Goal: Task Accomplishment & Management: Manage account settings

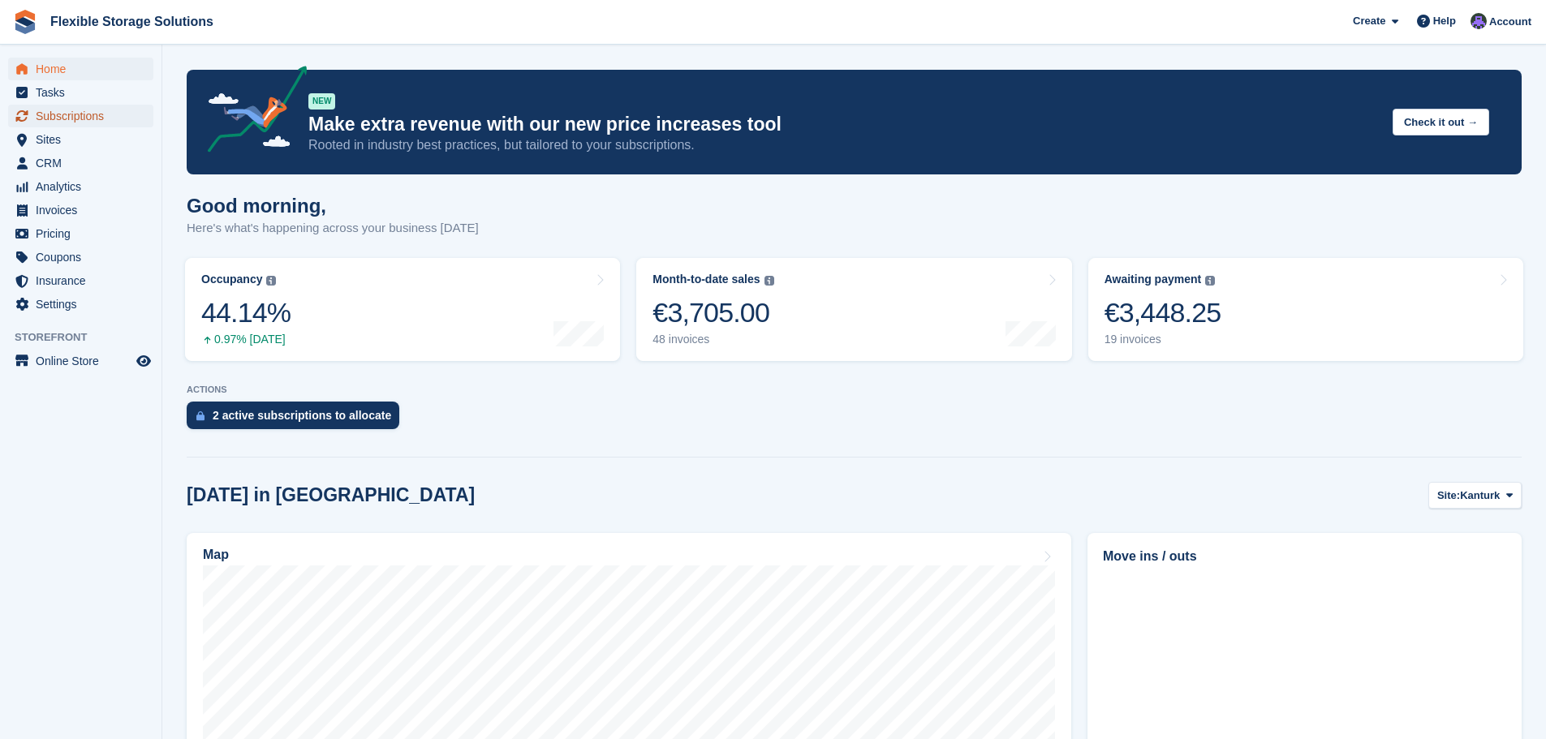
click at [68, 113] on span "Subscriptions" at bounding box center [84, 116] width 97 height 23
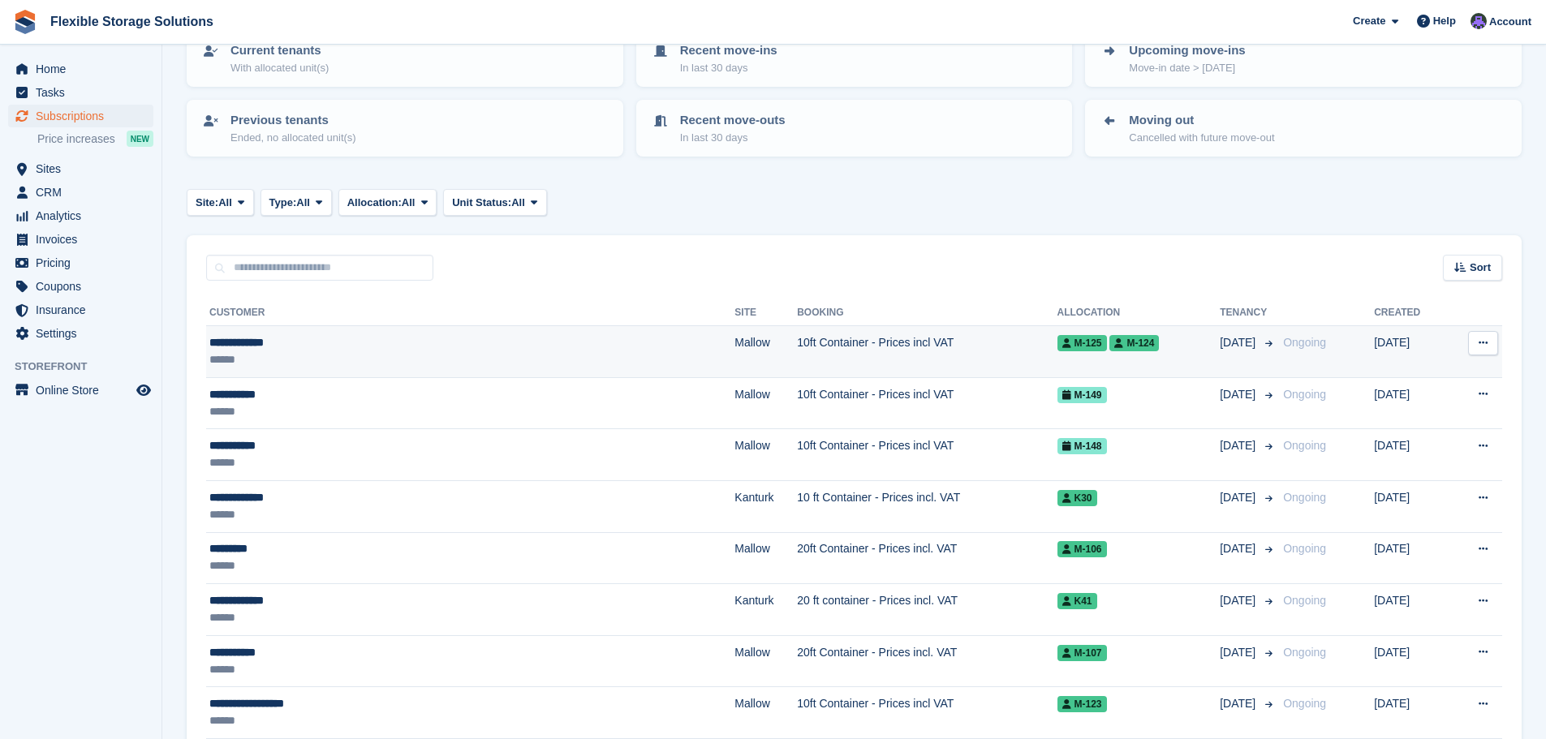
scroll to position [162, 0]
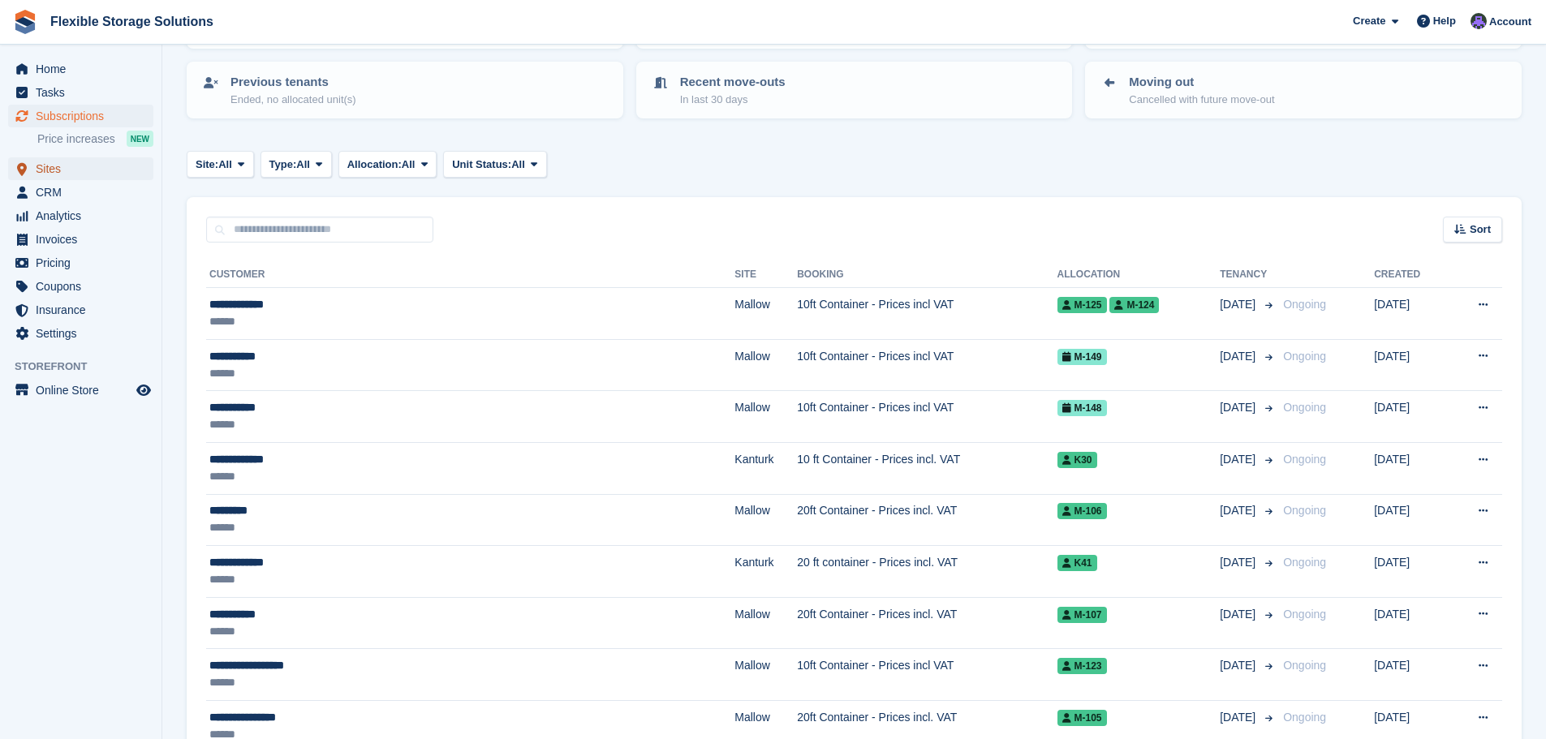
click at [71, 167] on span "Sites" at bounding box center [84, 168] width 97 height 23
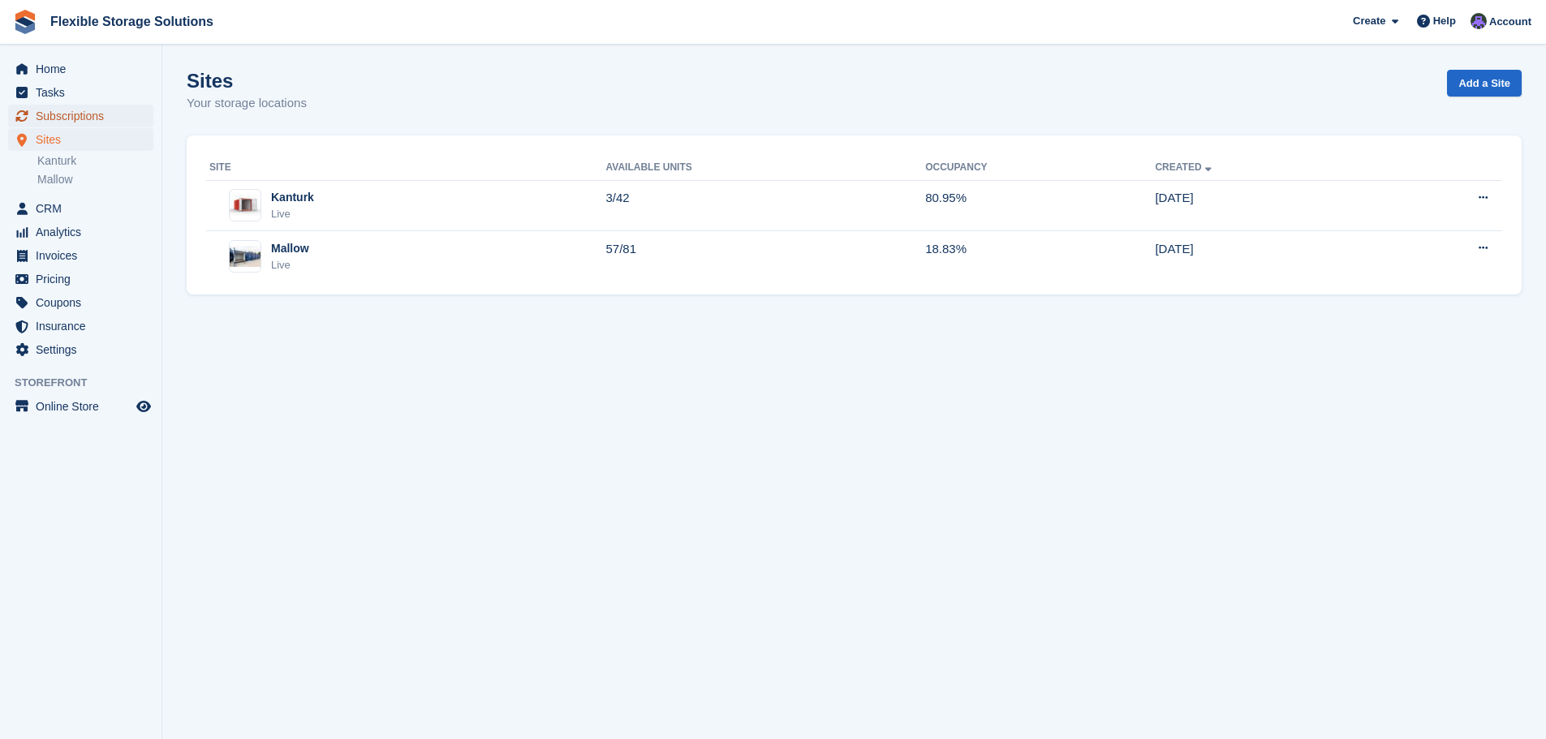
click at [73, 118] on span "Subscriptions" at bounding box center [84, 116] width 97 height 23
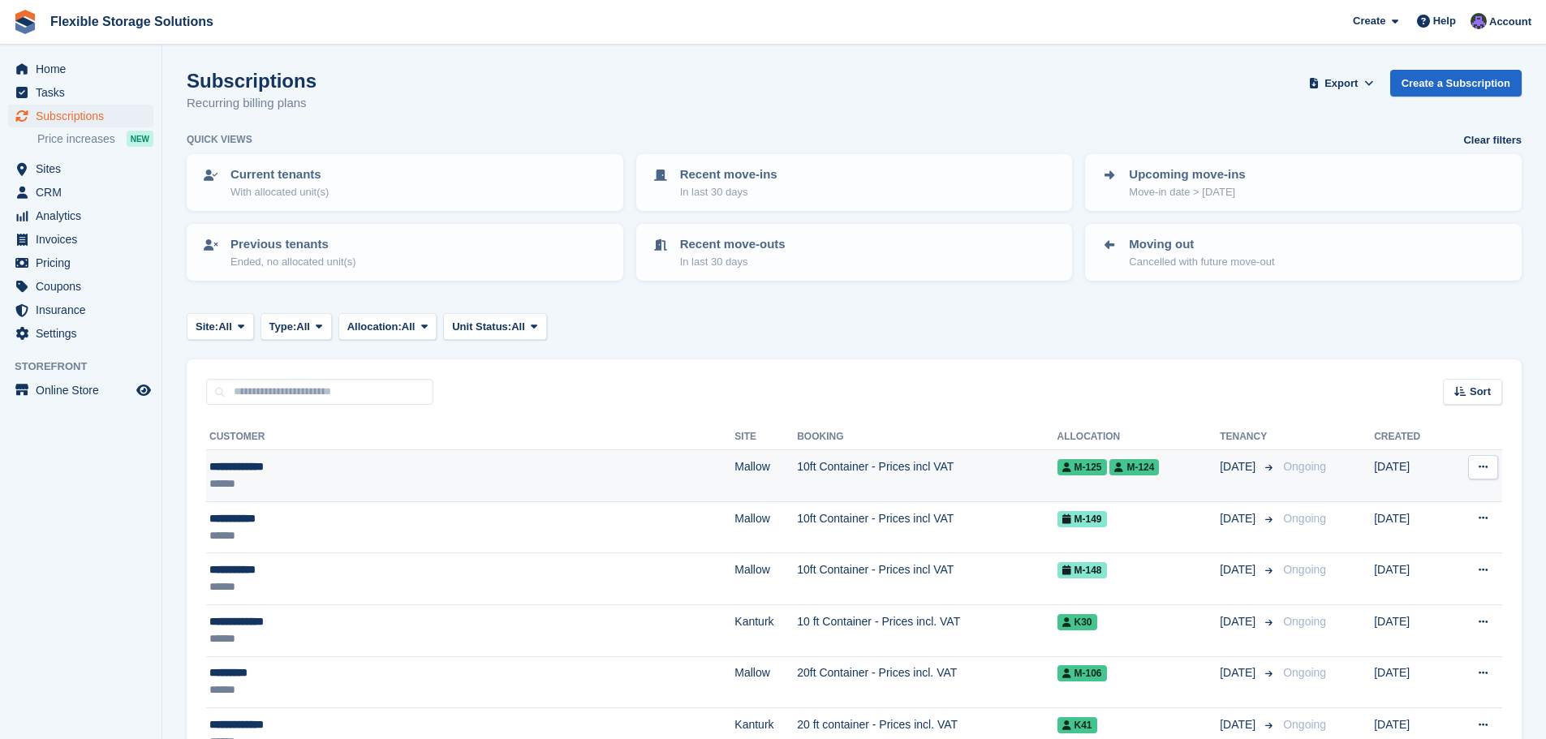
click at [329, 473] on div "**********" at bounding box center [373, 466] width 329 height 17
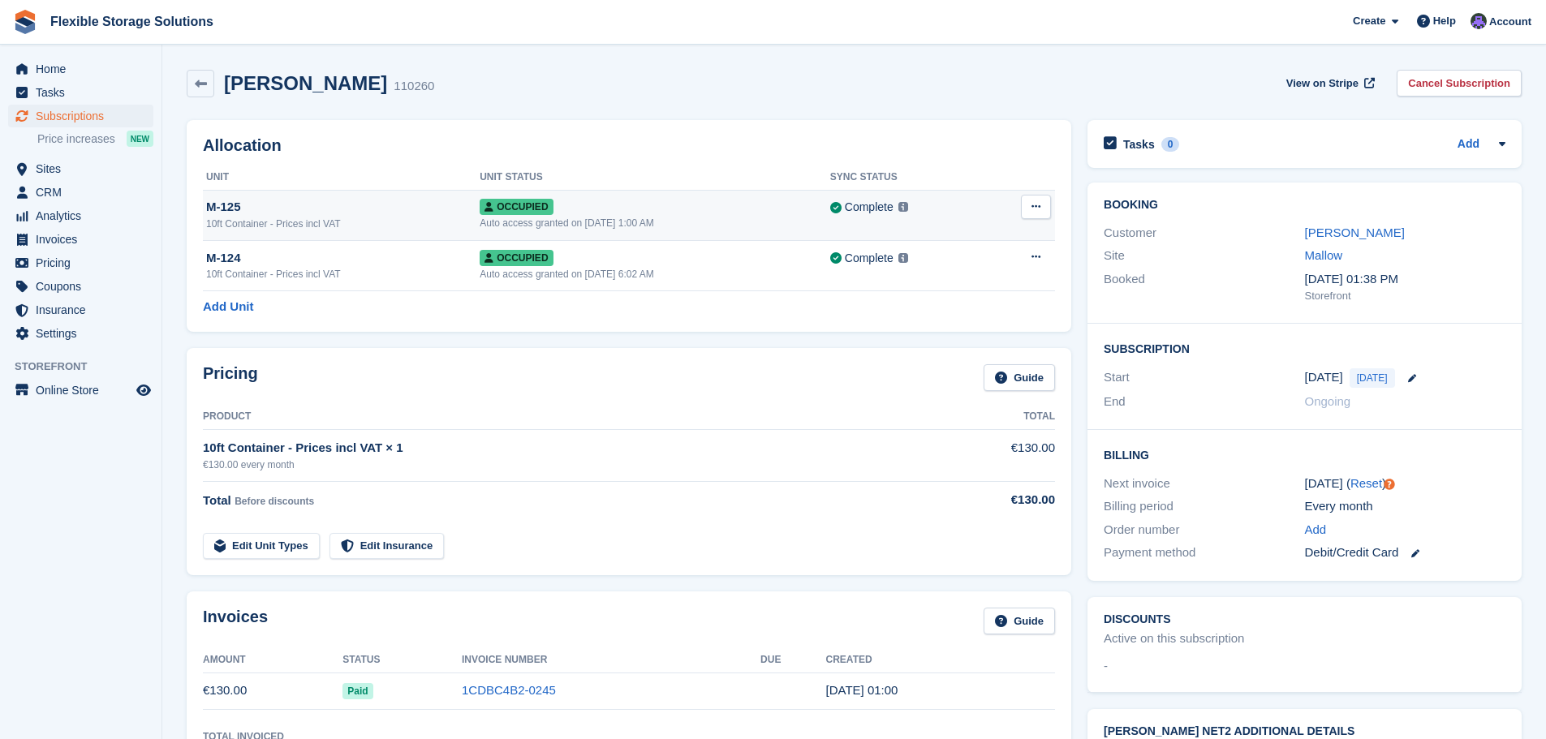
click at [526, 201] on span "Occupied" at bounding box center [516, 207] width 73 height 16
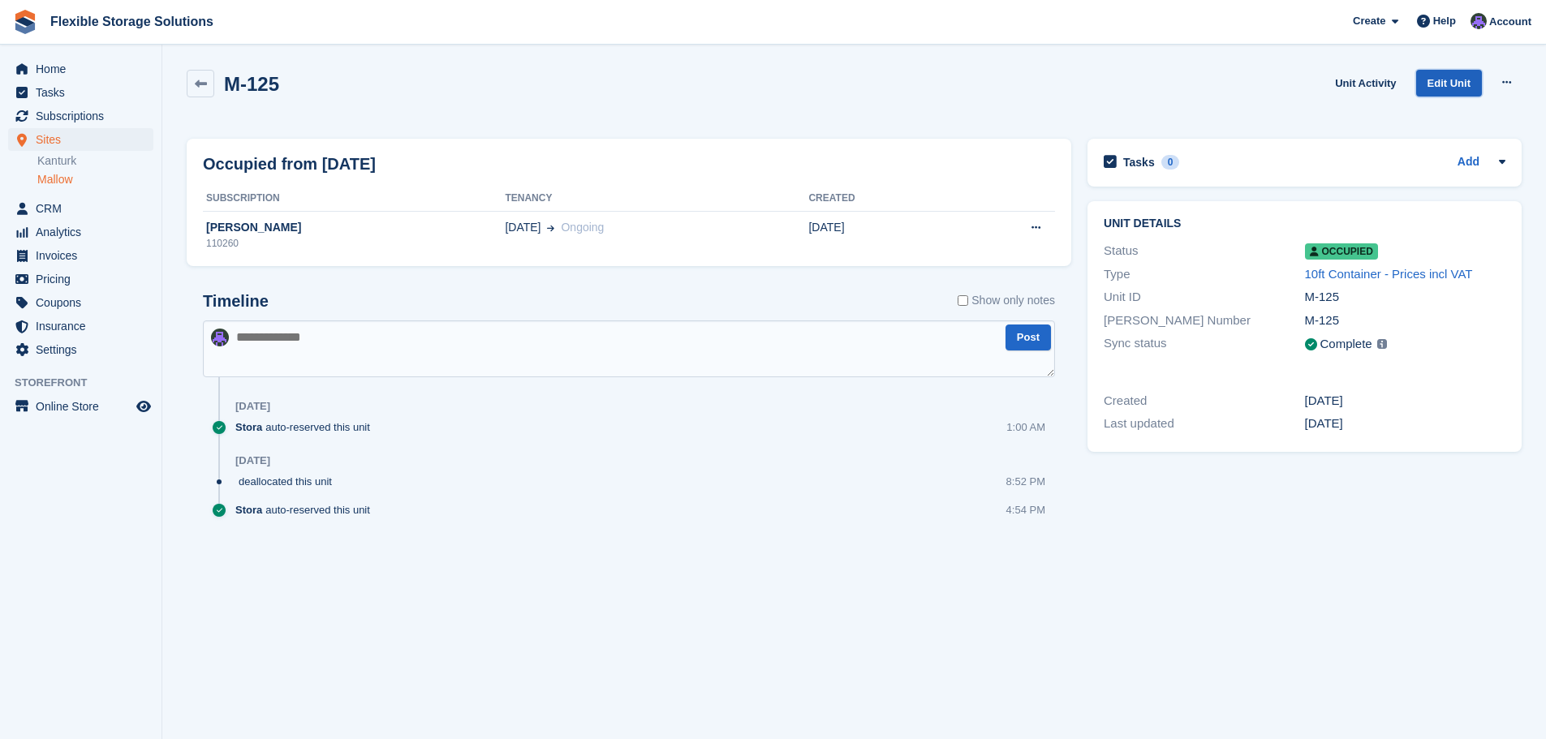
click at [1448, 85] on link "Edit Unit" at bounding box center [1449, 83] width 66 height 27
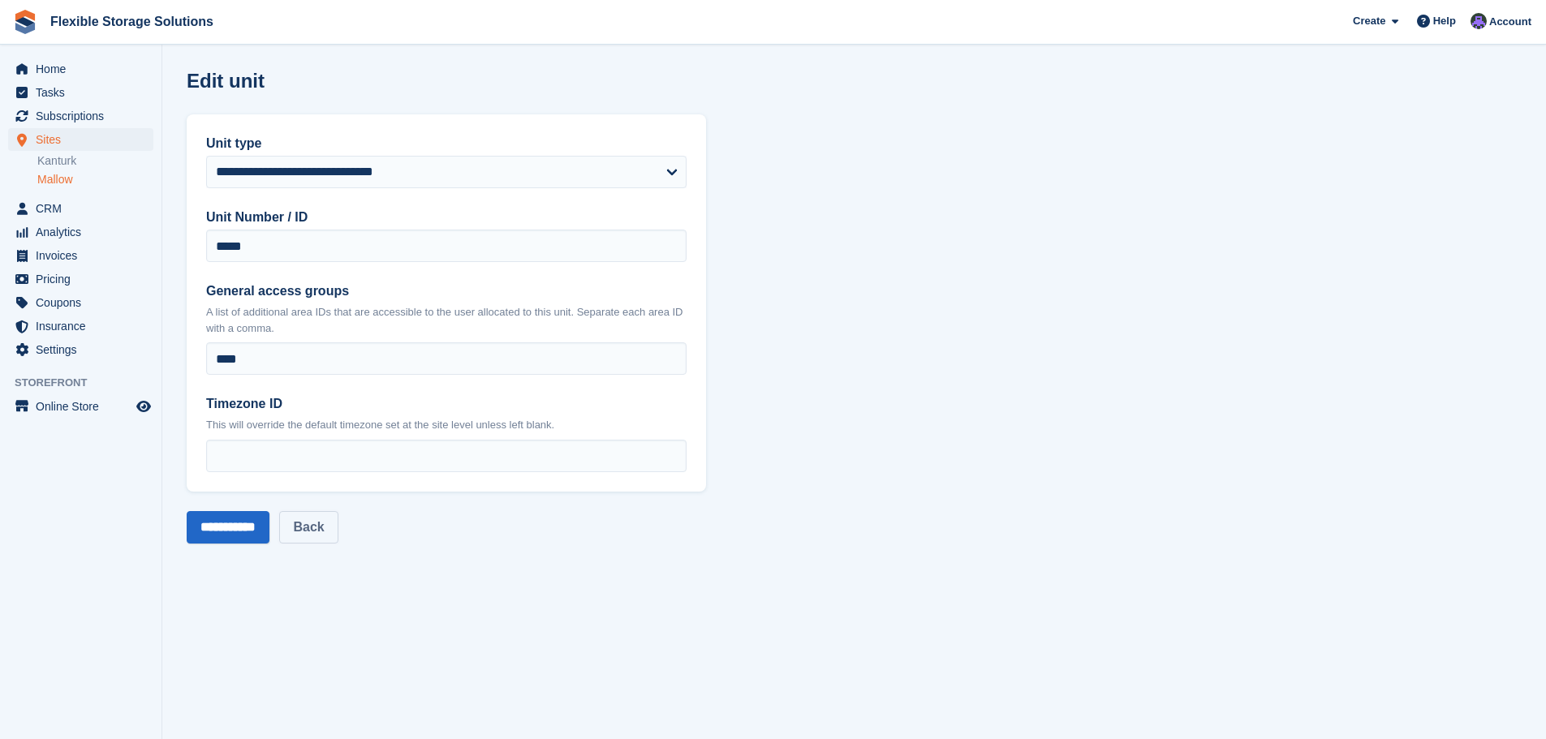
click at [338, 533] on link "Back" at bounding box center [308, 527] width 58 height 32
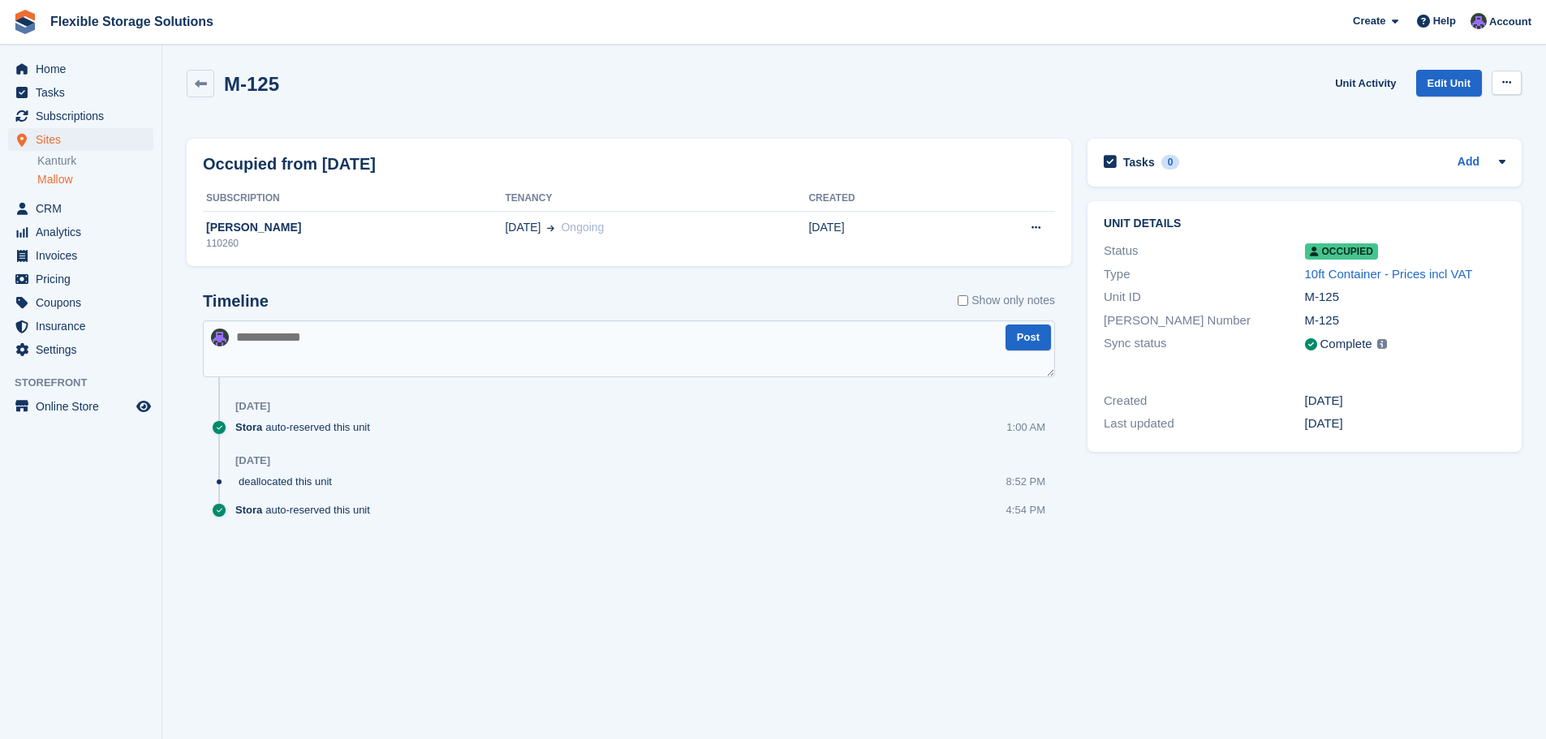
click at [1512, 79] on button at bounding box center [1506, 83] width 30 height 24
click at [1418, 171] on p "Deallocate" at bounding box center [1443, 170] width 141 height 21
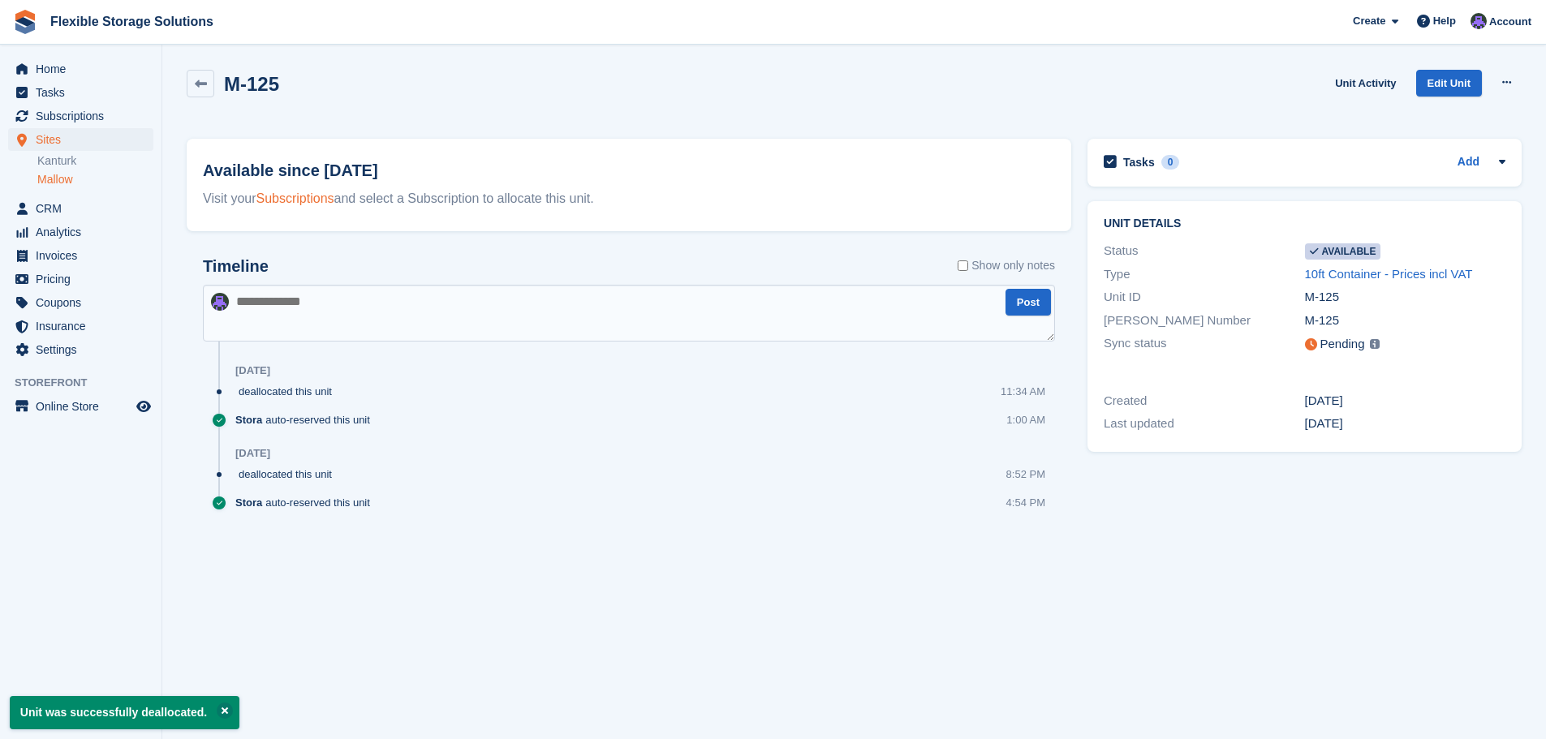
click at [292, 196] on link "Subscriptions" at bounding box center [295, 198] width 78 height 14
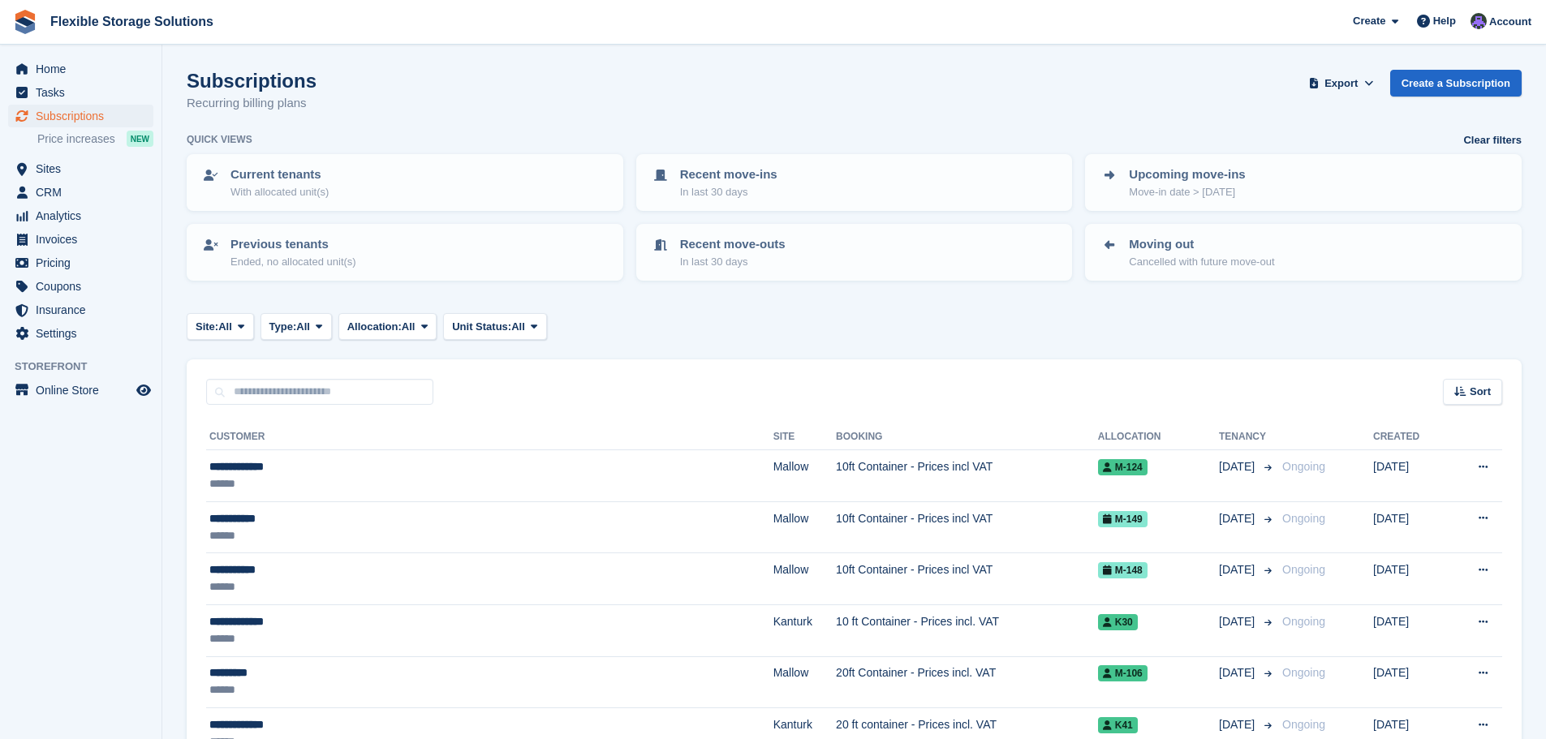
scroll to position [81, 0]
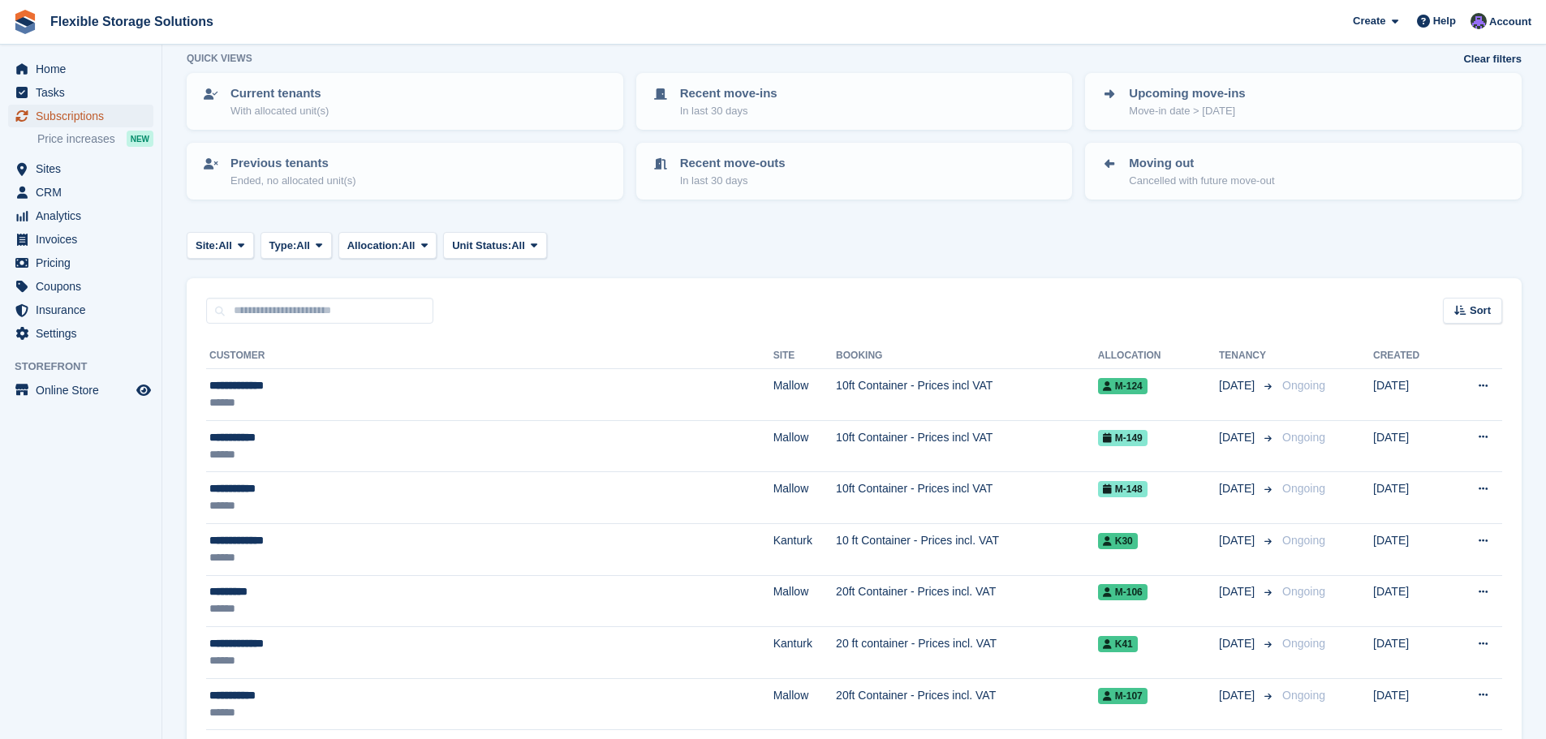
click at [68, 116] on span "Subscriptions" at bounding box center [84, 116] width 97 height 23
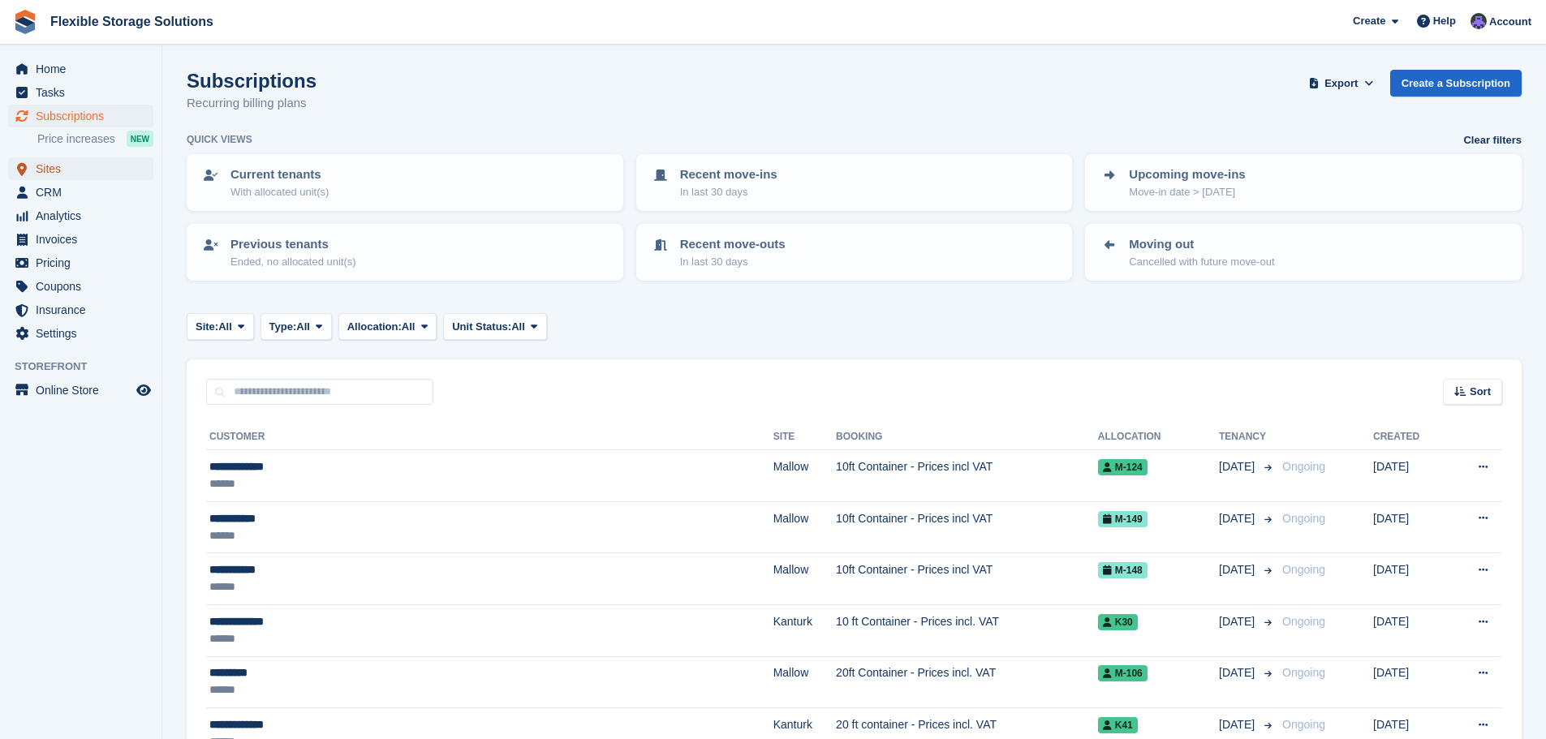
click at [54, 174] on span "Sites" at bounding box center [84, 168] width 97 height 23
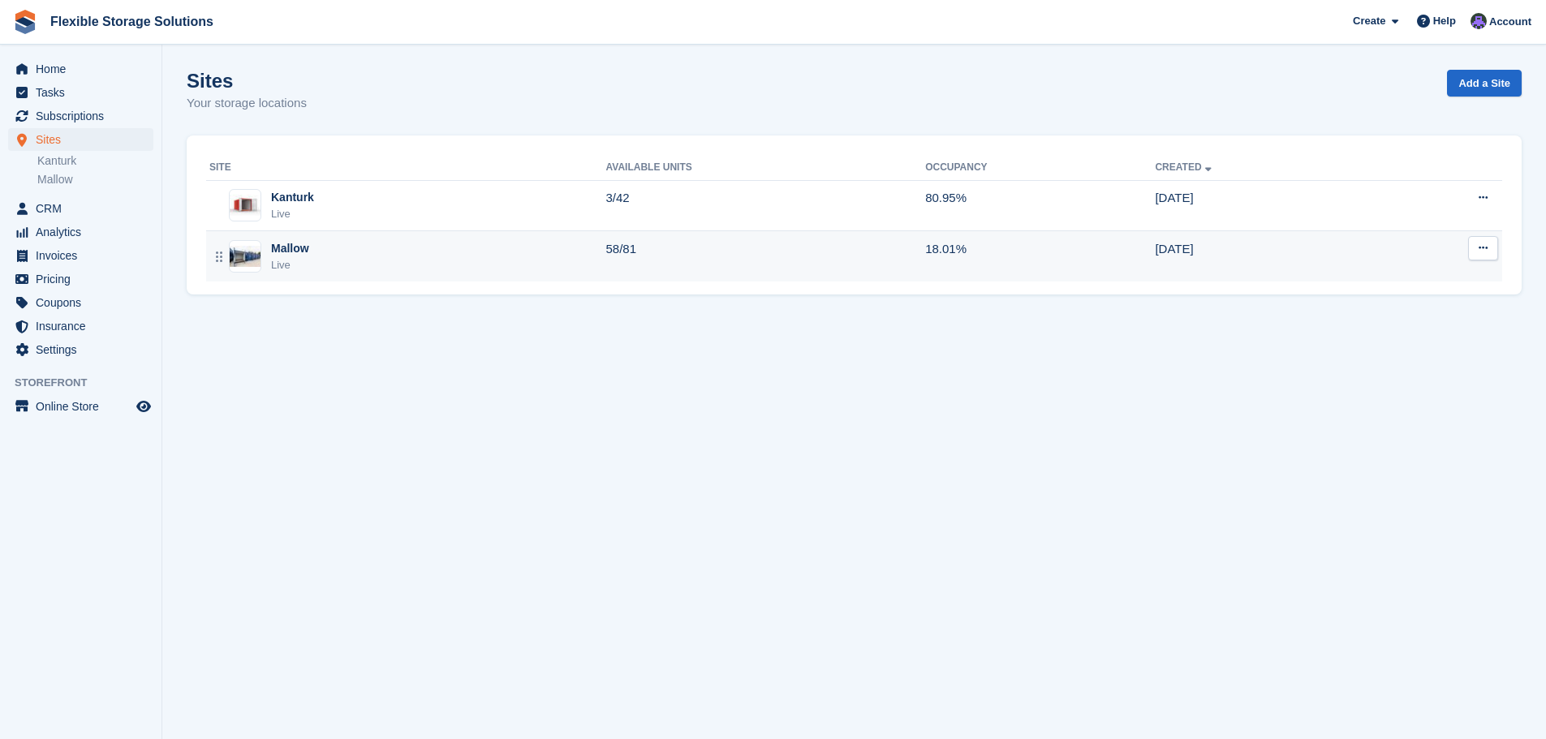
click at [291, 254] on div "Mallow" at bounding box center [290, 248] width 38 height 17
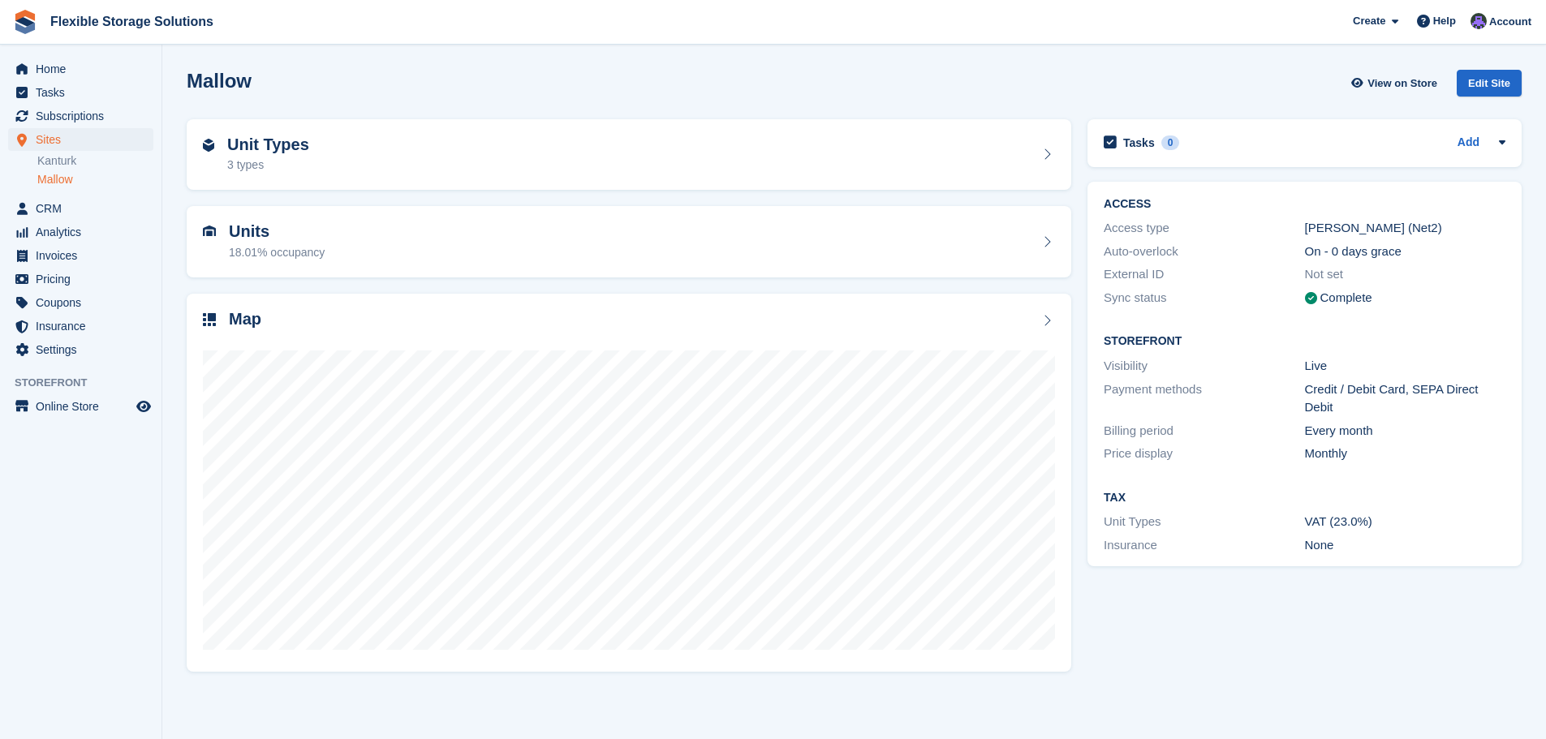
click at [54, 178] on link "Mallow" at bounding box center [95, 179] width 116 height 15
click at [262, 237] on h2 "Units" at bounding box center [277, 231] width 96 height 19
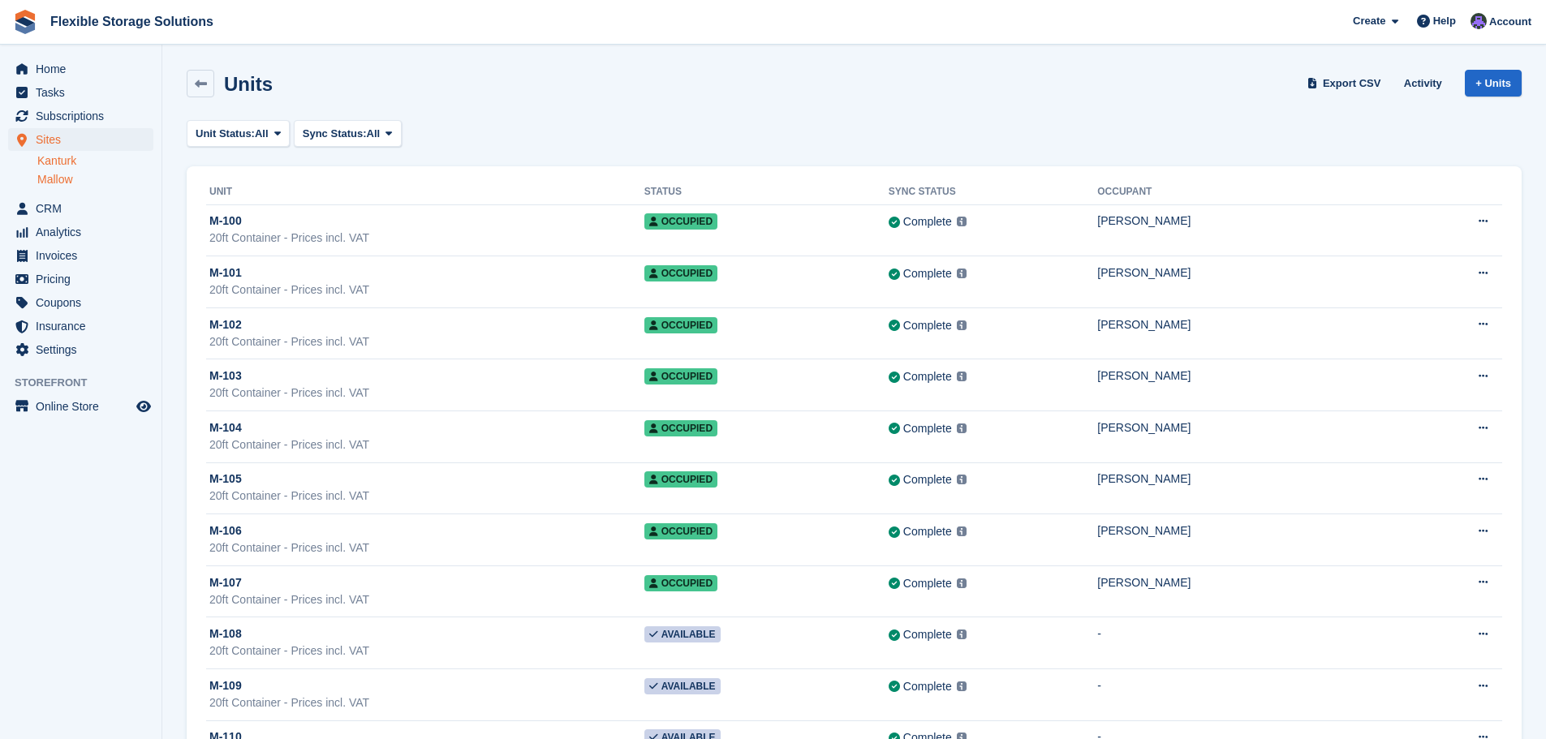
click at [81, 161] on link "Kanturk" at bounding box center [95, 160] width 116 height 15
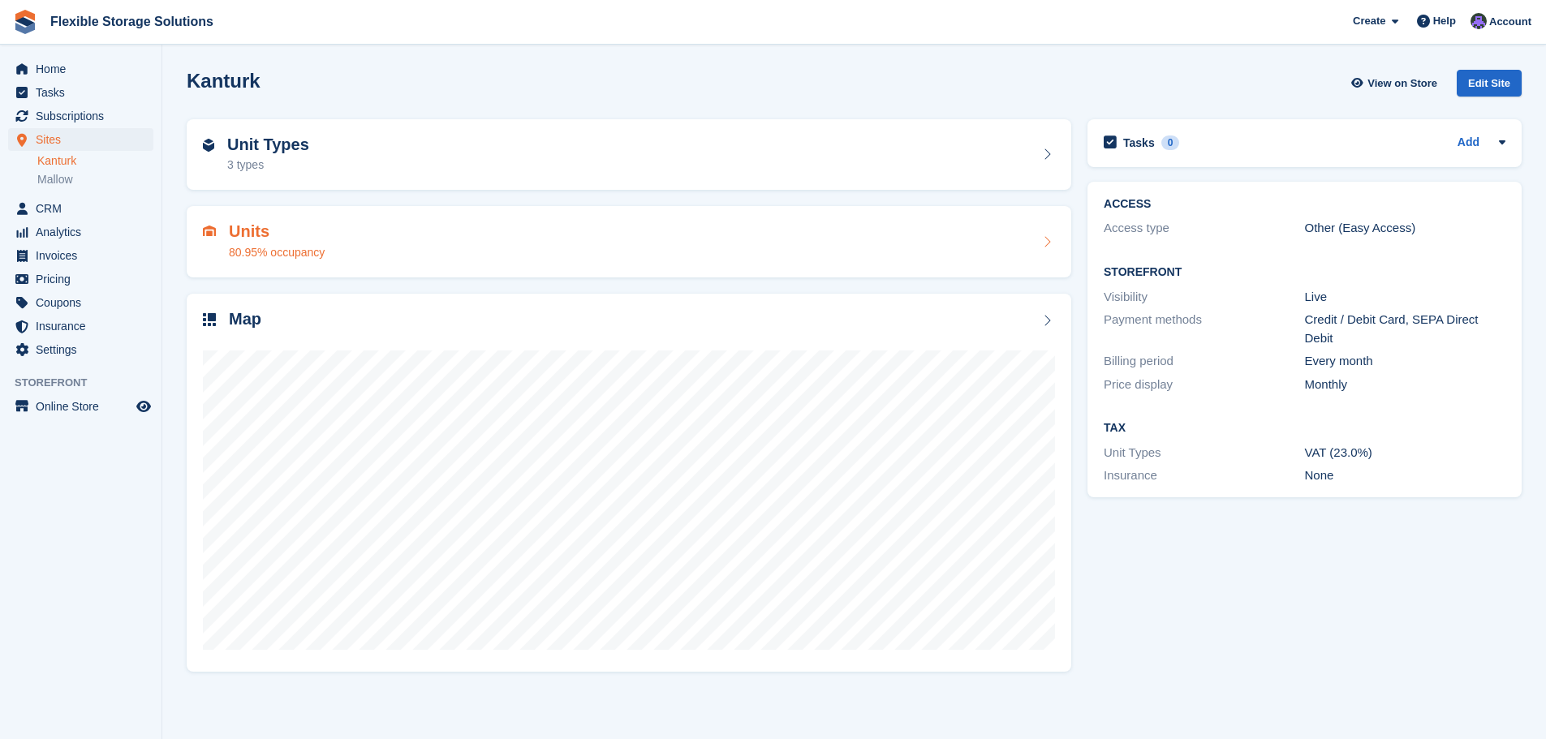
click at [272, 248] on div "80.95% occupancy" at bounding box center [277, 252] width 96 height 17
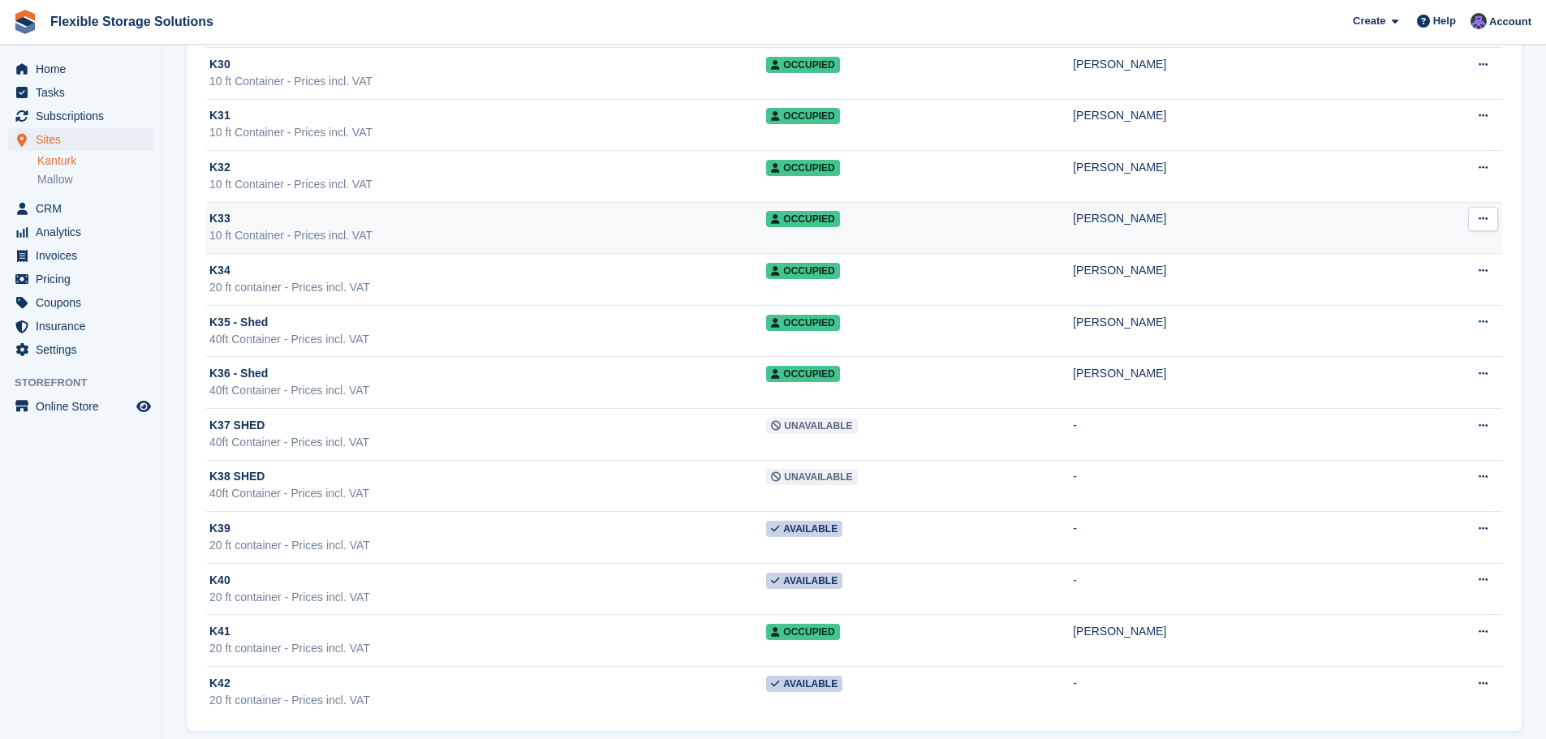
scroll to position [1670, 0]
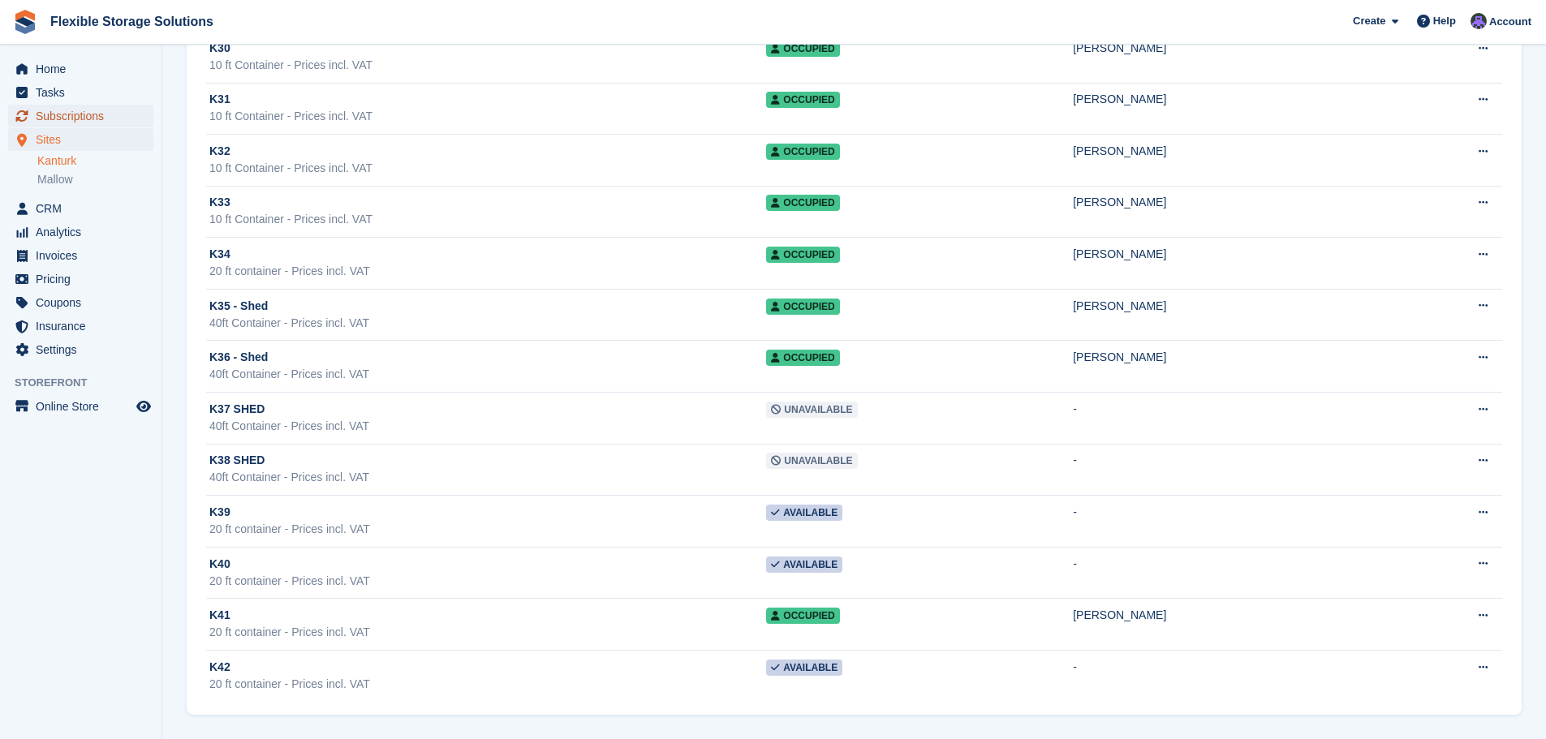
click at [60, 112] on span "Subscriptions" at bounding box center [84, 116] width 97 height 23
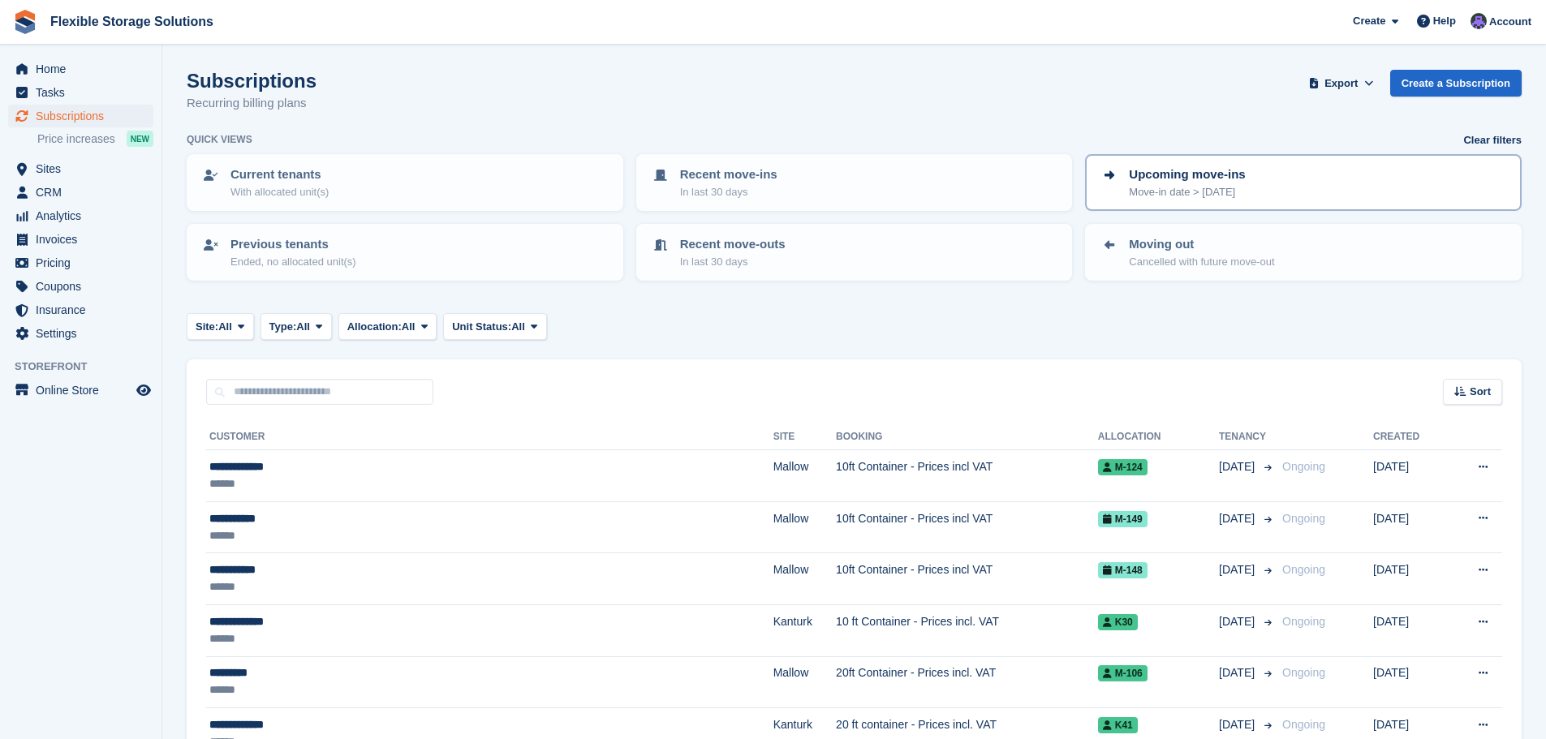
click at [1211, 181] on p "Upcoming move-ins" at bounding box center [1187, 175] width 116 height 19
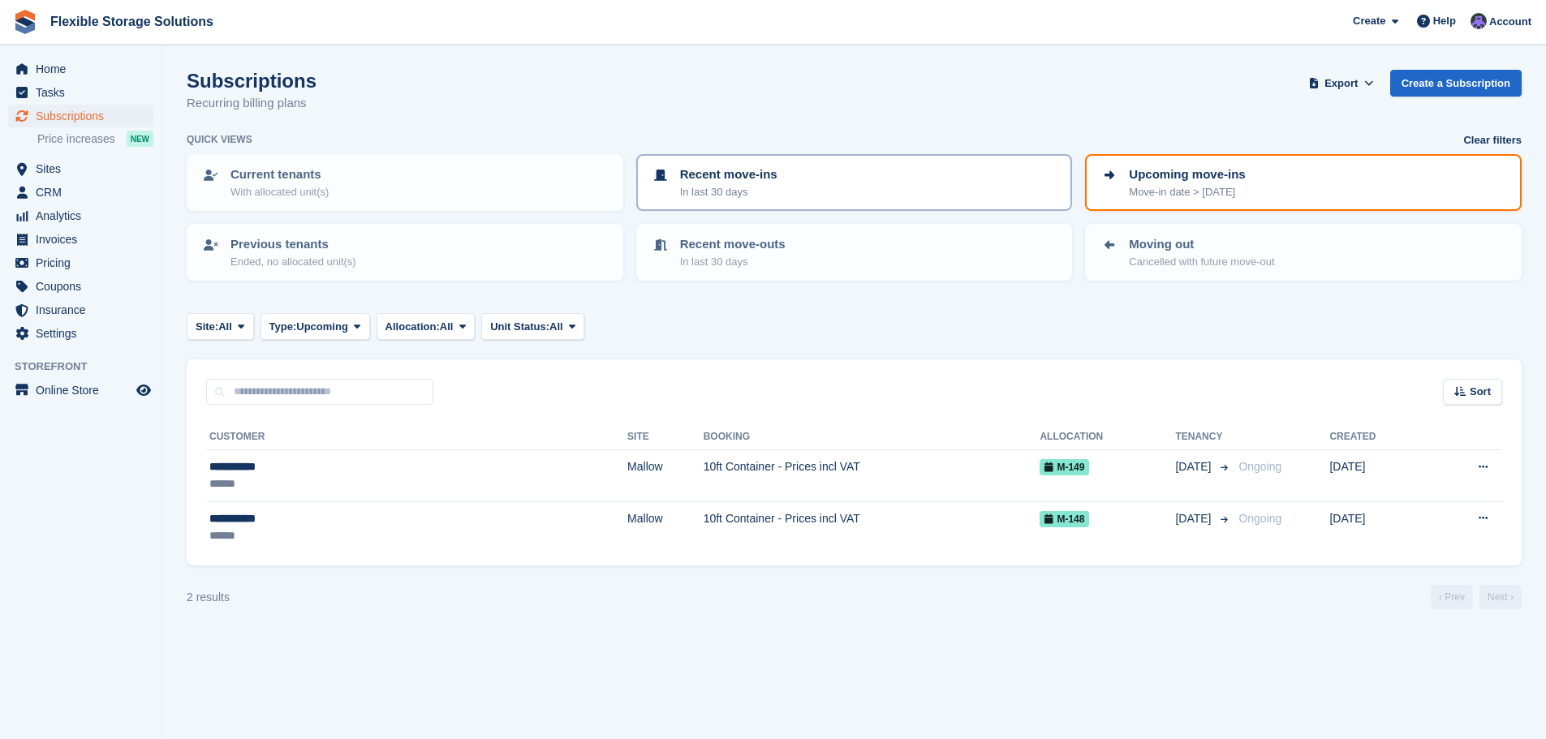
click at [785, 174] on div "Recent move-ins In last 30 days" at bounding box center [854, 183] width 407 height 34
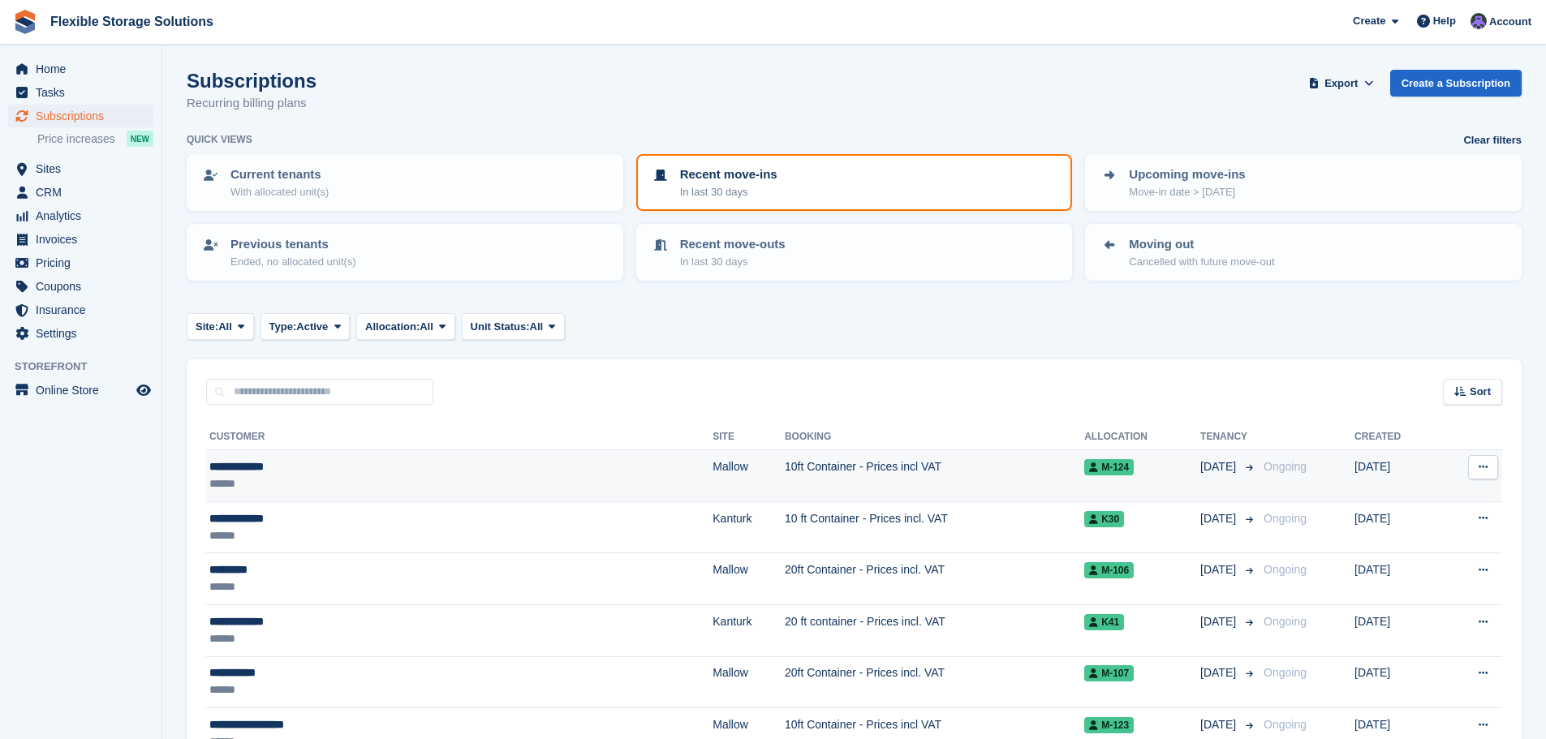
click at [785, 473] on td "10ft Container - Prices incl VAT" at bounding box center [934, 476] width 299 height 52
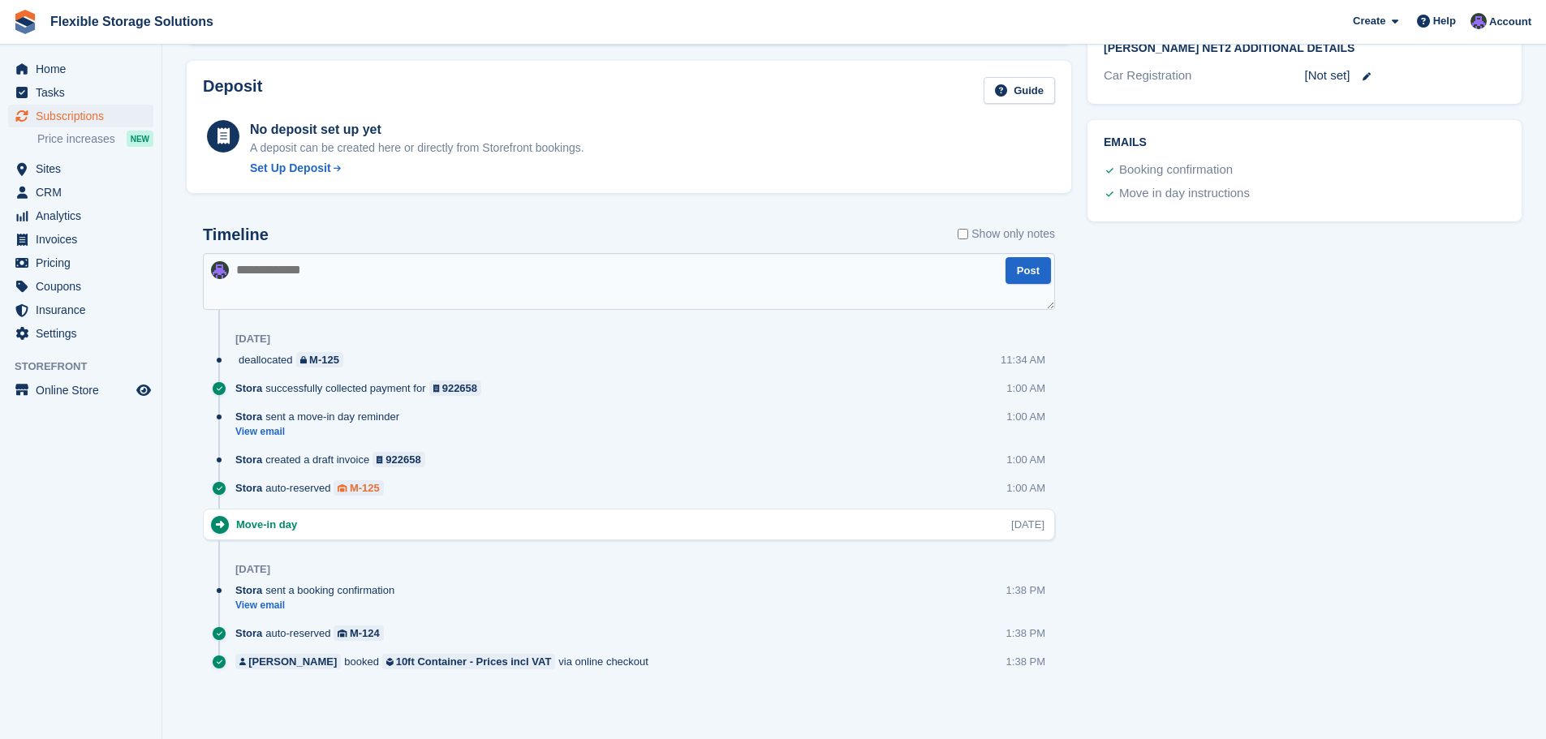
scroll to position [196, 0]
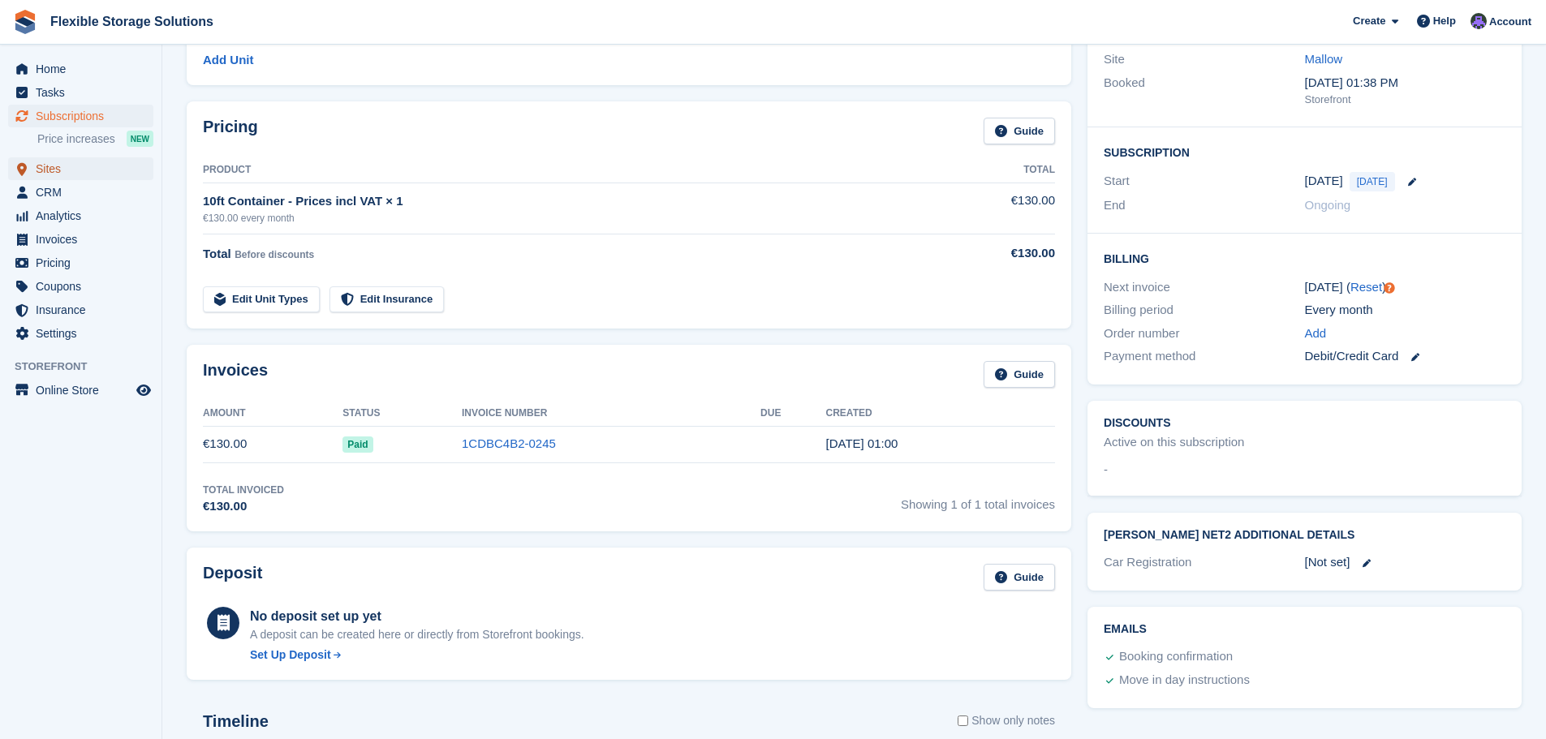
click at [53, 170] on span "Sites" at bounding box center [84, 168] width 97 height 23
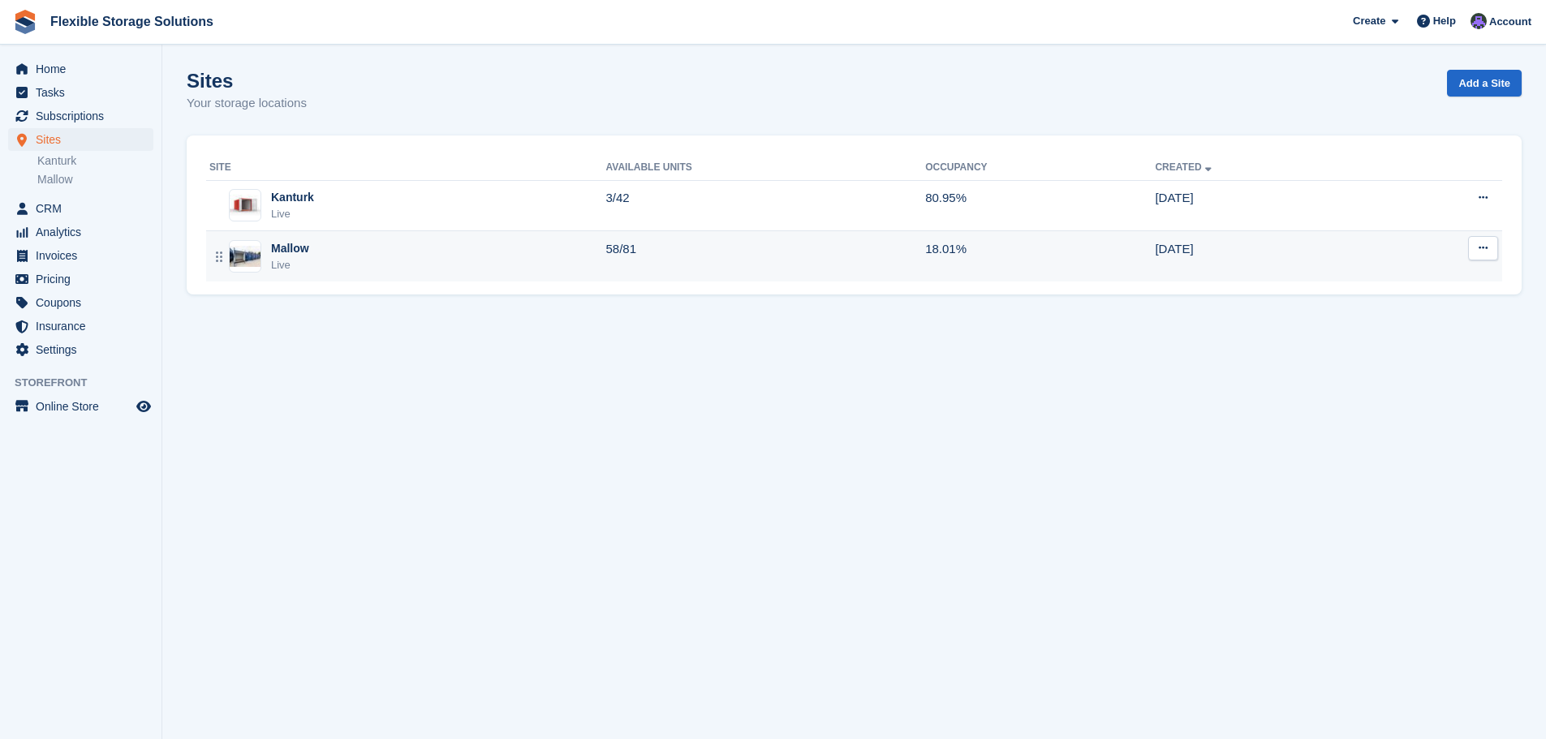
click at [283, 252] on div "Mallow" at bounding box center [290, 248] width 38 height 17
